Goal: Find specific page/section: Find specific page/section

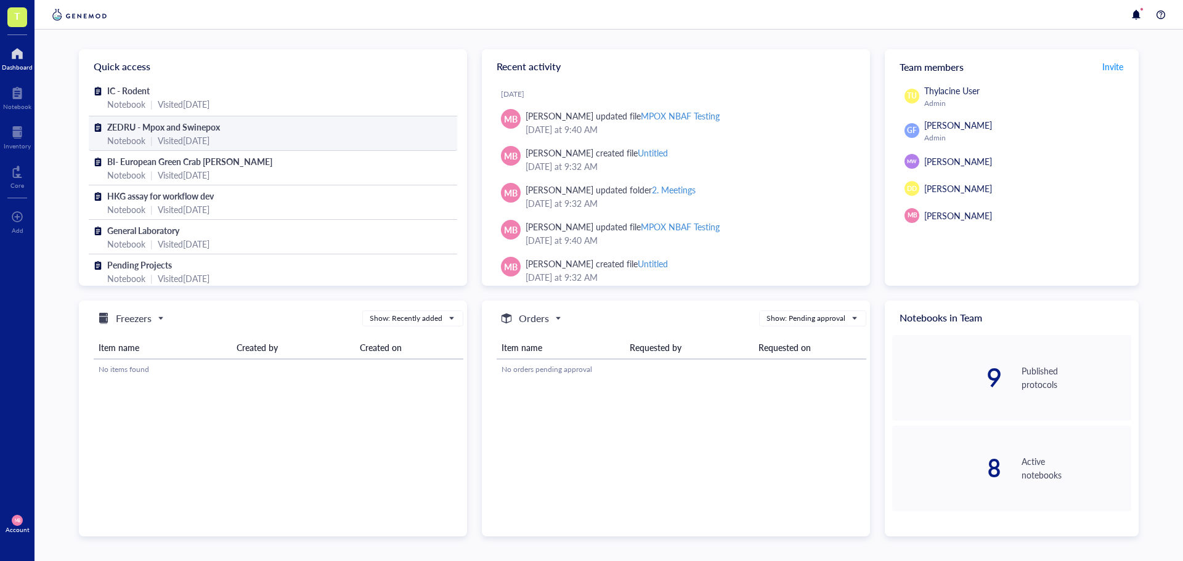
click at [232, 132] on div "ZEDRU - Mpox and Swinepox" at bounding box center [272, 127] width 331 height 14
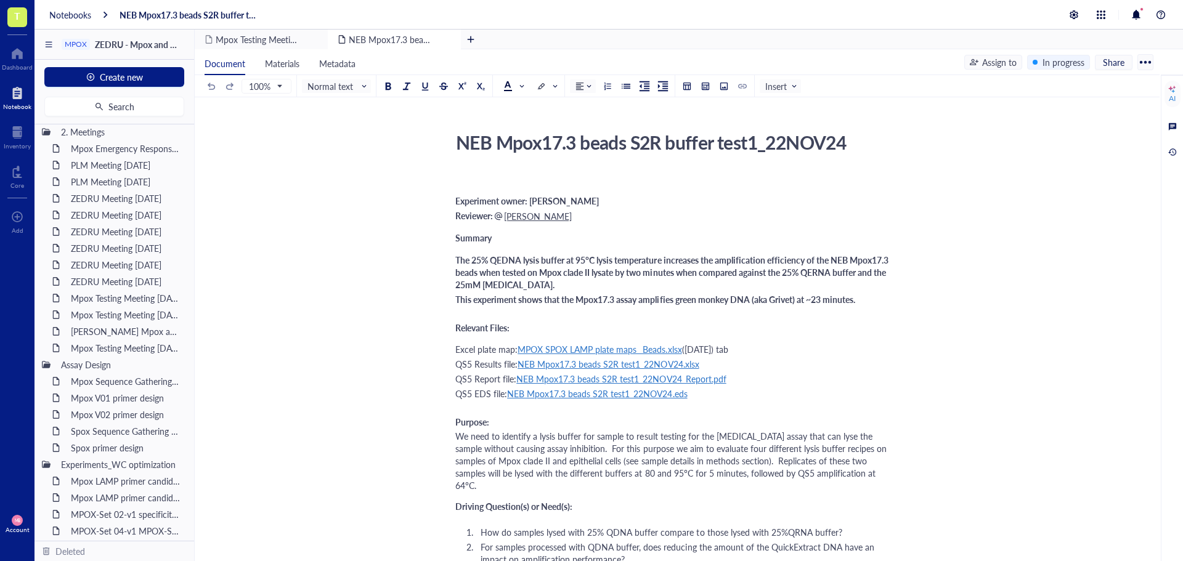
scroll to position [185, 0]
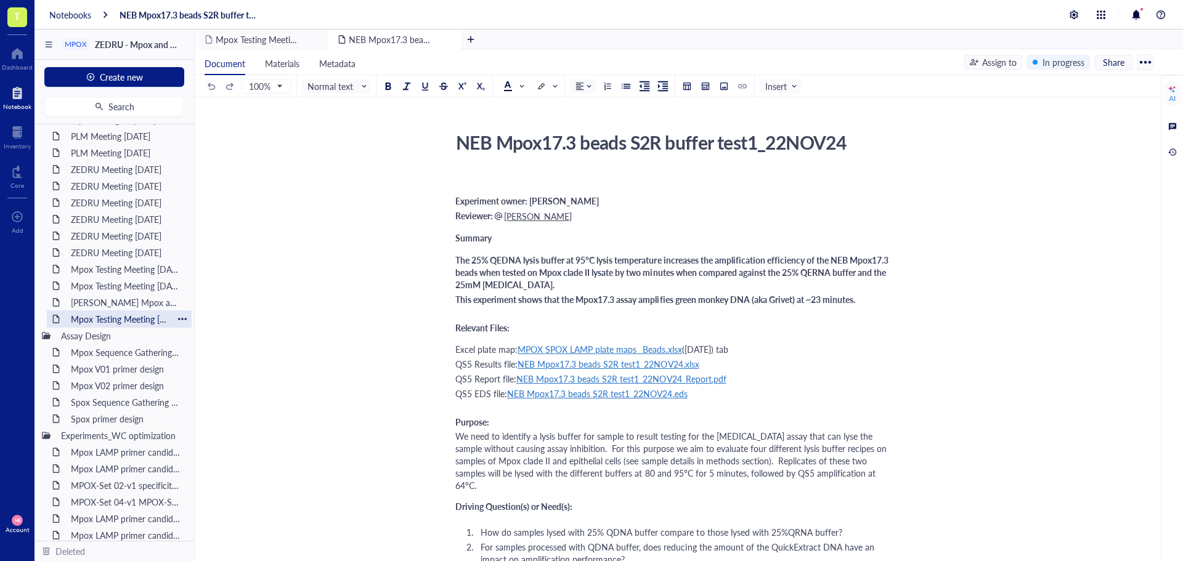
click at [117, 318] on div "Mpox Testing Meeting [DATE]" at bounding box center [119, 318] width 108 height 17
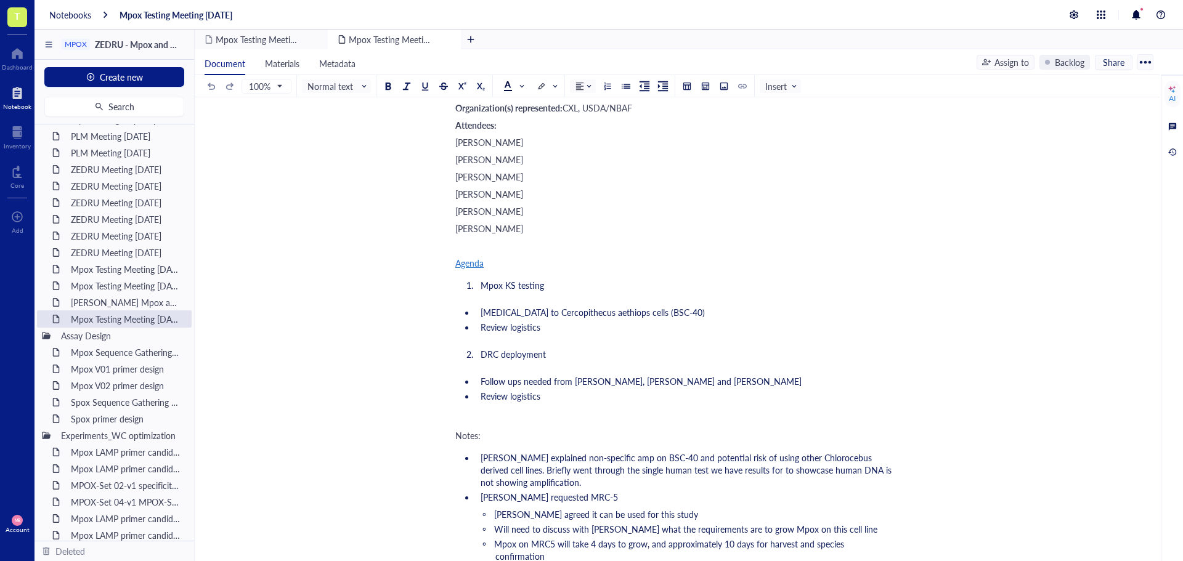
scroll to position [62, 0]
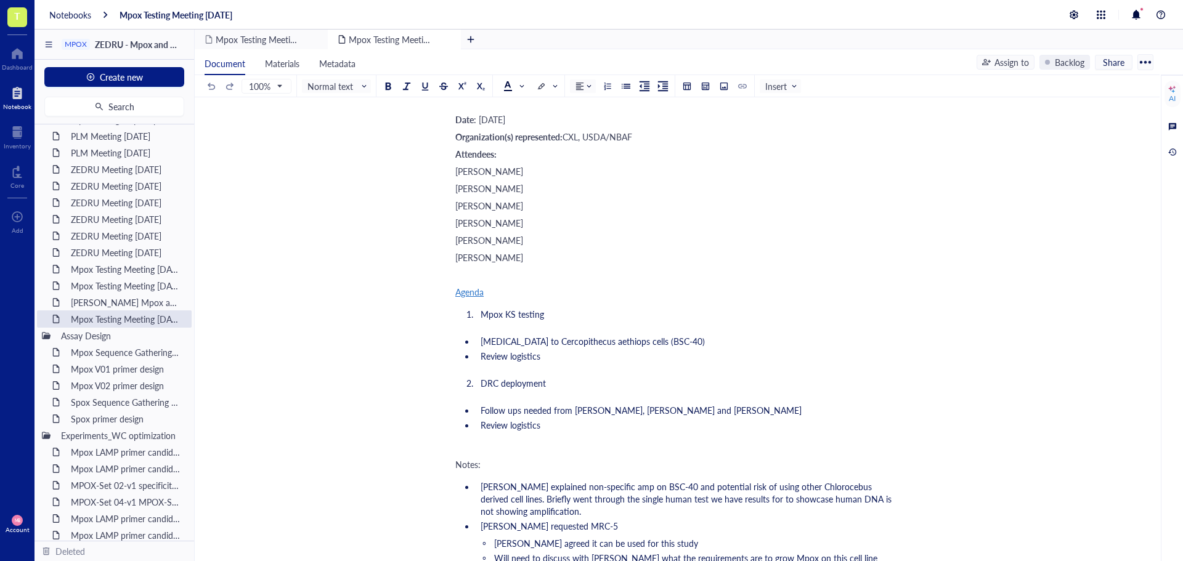
click at [543, 245] on div "[PERSON_NAME]" at bounding box center [674, 240] width 439 height 12
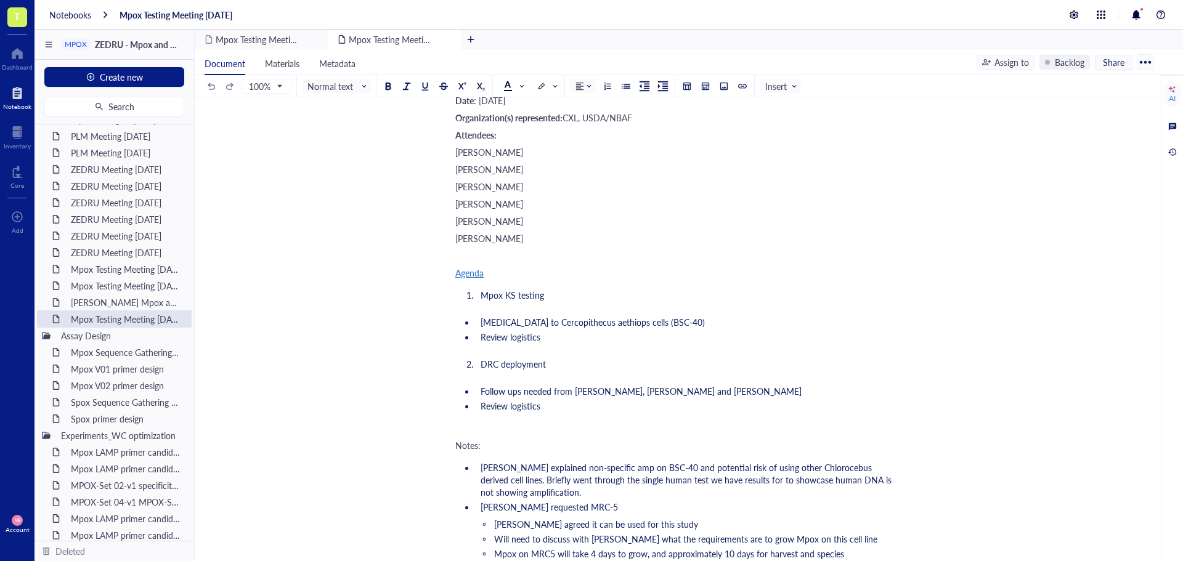
scroll to position [0, 0]
